Goal: Use online tool/utility: Utilize a website feature to perform a specific function

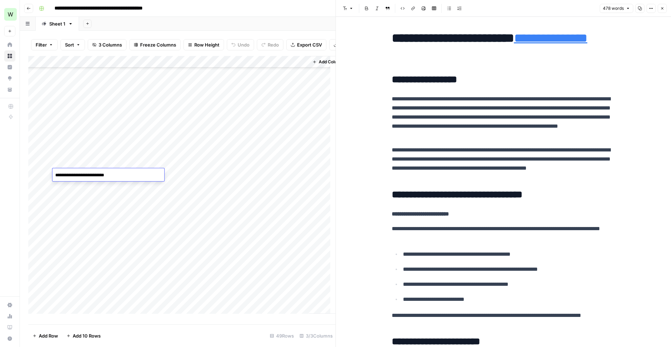
scroll to position [272, 0]
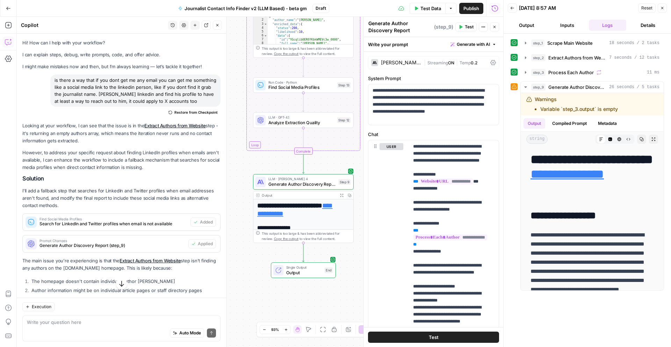
scroll to position [88, 0]
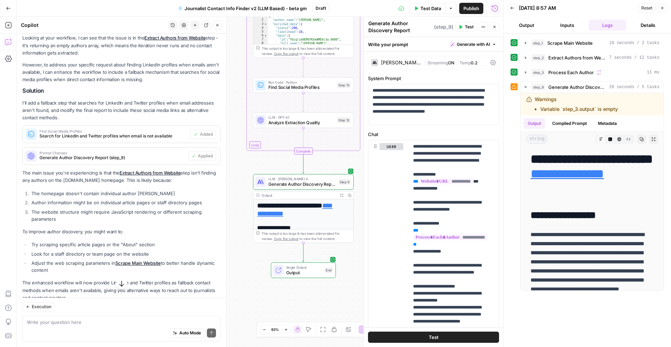
click at [463, 26] on button "Test" at bounding box center [465, 26] width 21 height 9
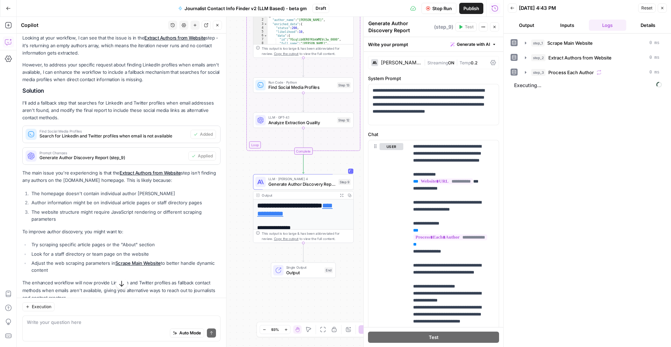
click at [424, 23] on textarea "Generate Author Discovery Report" at bounding box center [400, 27] width 64 height 14
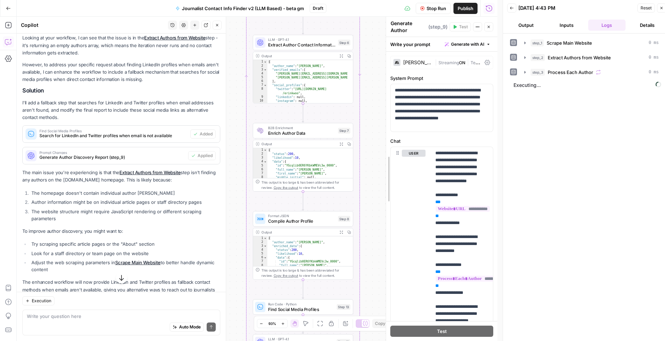
drag, startPoint x: 360, startPoint y: 189, endPoint x: 452, endPoint y: 136, distance: 106.3
click at [488, 27] on icon "button" at bounding box center [489, 27] width 4 height 4
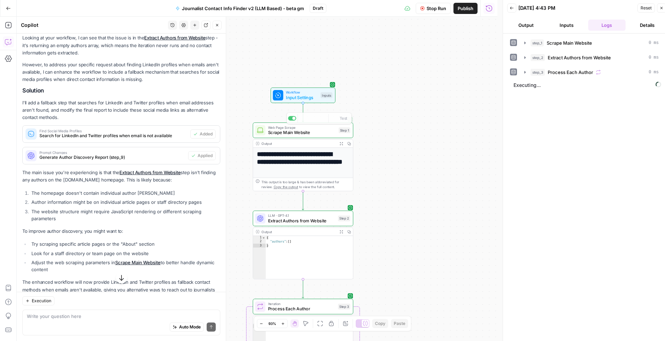
click at [319, 100] on div "Workflow Input Settings Inputs Test Step" at bounding box center [303, 95] width 60 height 11
click at [423, 58] on URL "Website URL" at bounding box center [445, 56] width 83 height 7
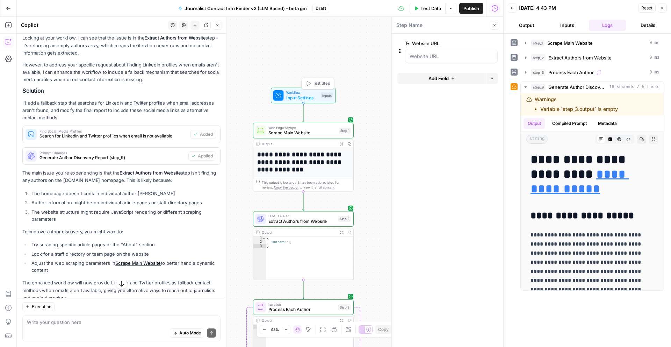
click at [319, 81] on span "Test Step" at bounding box center [321, 83] width 17 height 6
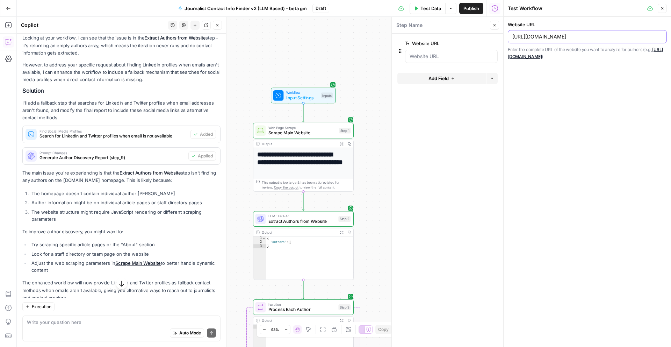
click at [560, 36] on input "[URL][DOMAIN_NAME]" at bounding box center [587, 36] width 150 height 7
click at [427, 4] on button "Test Data" at bounding box center [427, 8] width 36 height 11
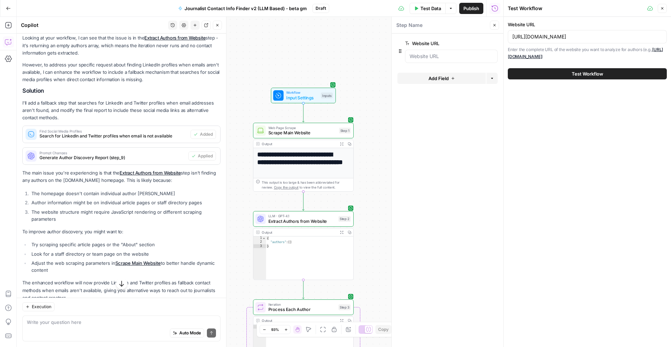
click at [583, 72] on span "Test Workflow" at bounding box center [586, 73] width 31 height 7
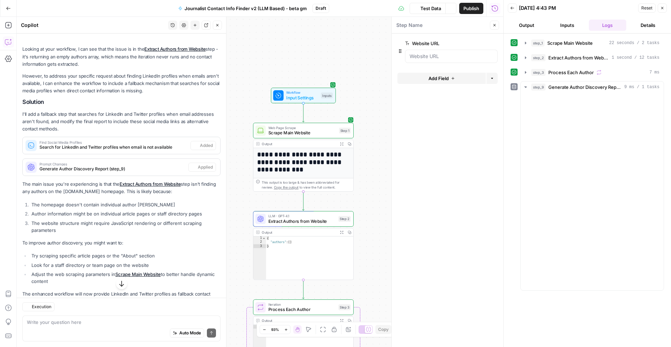
scroll to position [88, 0]
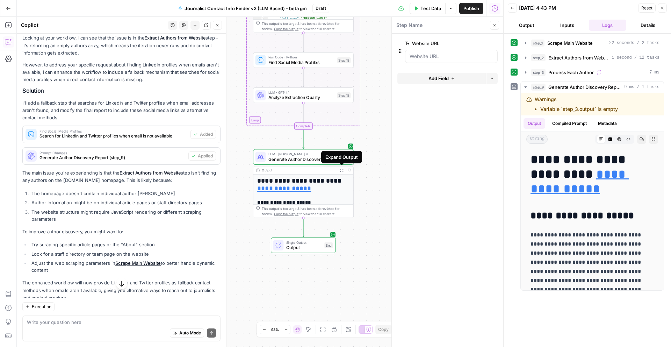
click at [342, 168] on icon "button" at bounding box center [341, 169] width 3 height 3
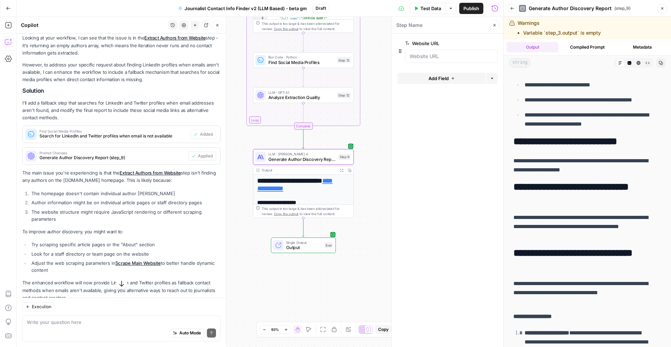
scroll to position [504, 0]
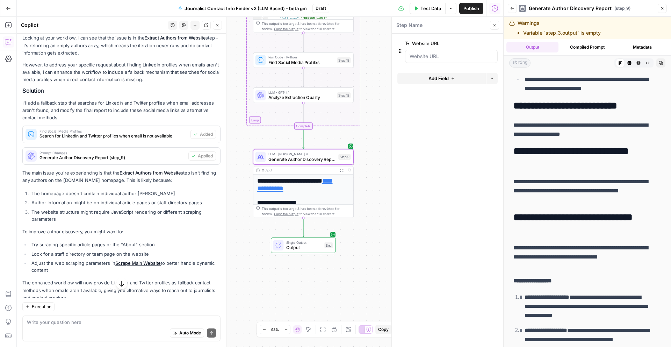
drag, startPoint x: 576, startPoint y: 182, endPoint x: 645, endPoint y: 188, distance: 69.5
click at [645, 188] on p "**********" at bounding box center [581, 190] width 137 height 27
click at [594, 197] on p "**********" at bounding box center [581, 190] width 137 height 27
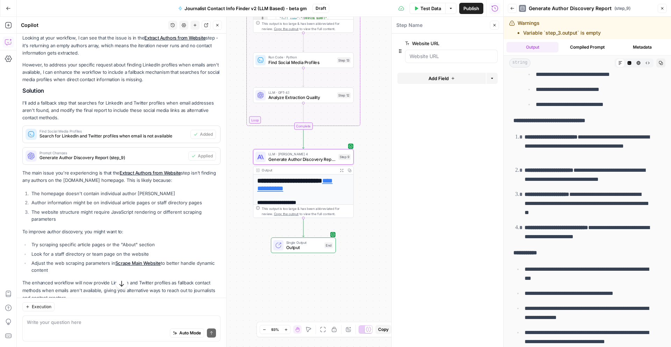
scroll to position [858, 0]
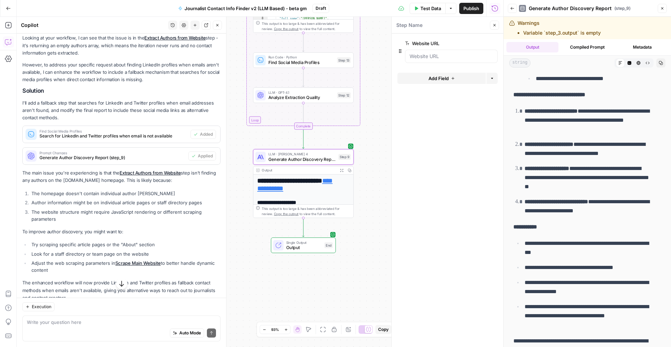
click at [620, 119] on p "**********" at bounding box center [587, 120] width 126 height 27
